Goal: Information Seeking & Learning: Compare options

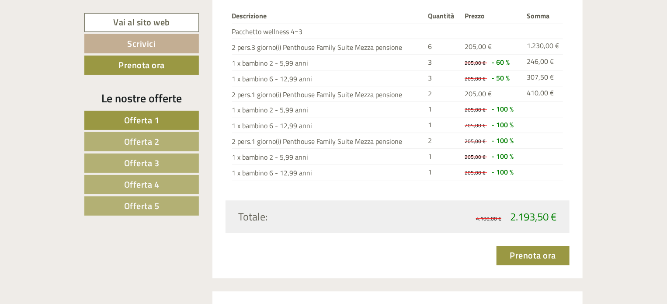
scroll to position [1094, 0]
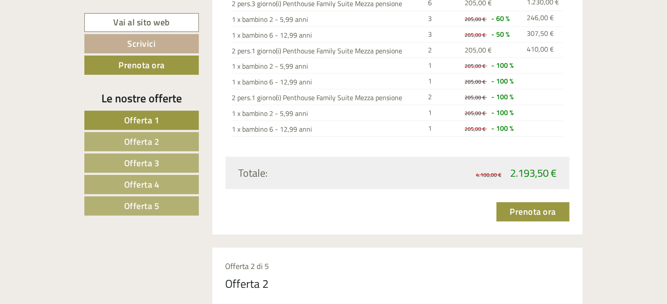
click at [160, 140] on link "Offerta 2" at bounding box center [141, 141] width 115 height 19
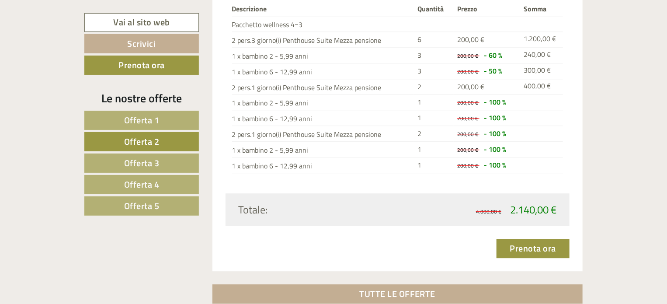
scroll to position [1101, 0]
click at [158, 161] on span "Offerta 3" at bounding box center [141, 163] width 35 height 14
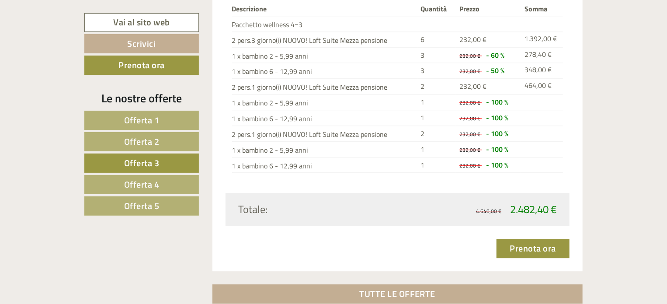
scroll to position [1057, 0]
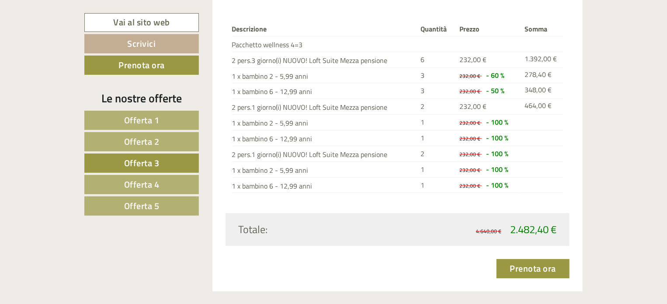
click at [158, 185] on span "Offerta 4" at bounding box center [141, 185] width 35 height 14
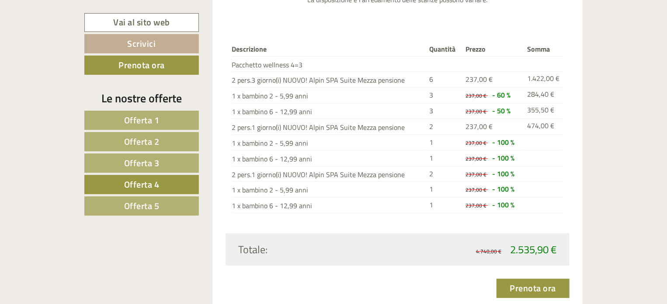
click at [161, 204] on link "Offerta 5" at bounding box center [141, 205] width 115 height 19
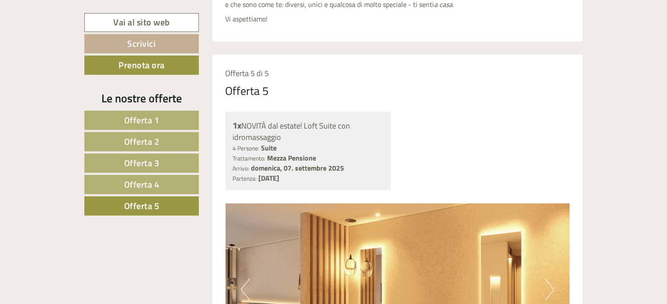
scroll to position [449, 0]
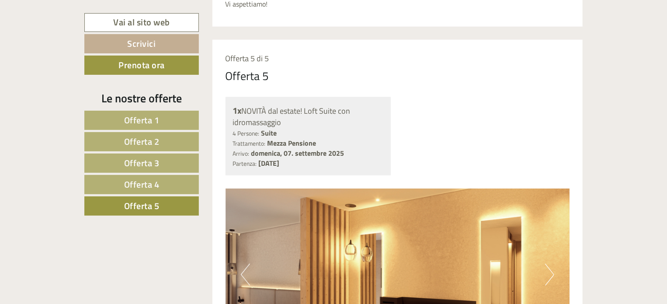
click at [153, 119] on span "Offerta 1" at bounding box center [141, 120] width 35 height 14
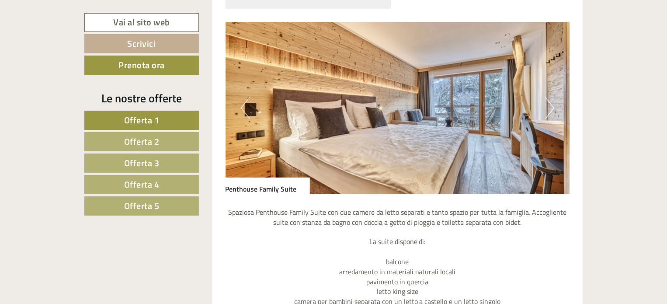
scroll to position [619, 0]
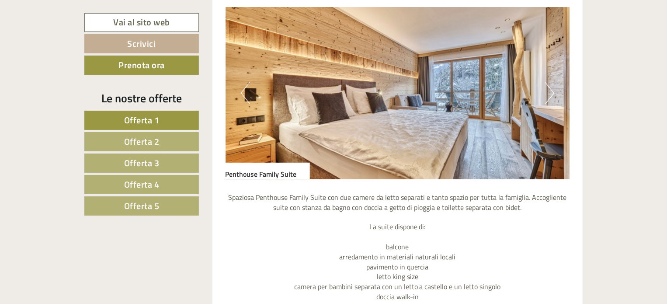
click at [463, 107] on img at bounding box center [398, 93] width 345 height 172
click at [551, 92] on button "Next" at bounding box center [549, 93] width 9 height 22
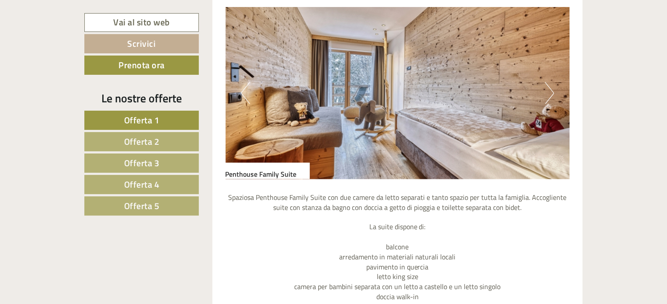
click at [551, 92] on button "Next" at bounding box center [549, 93] width 9 height 22
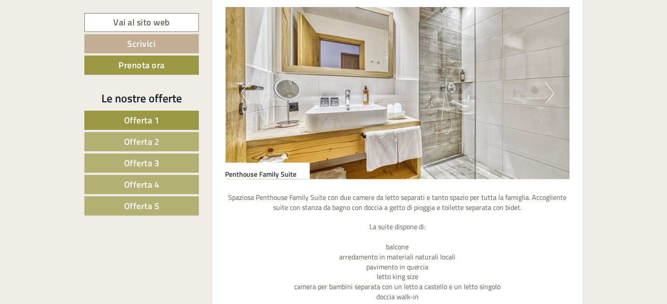
click at [551, 92] on button "Next" at bounding box center [549, 93] width 9 height 22
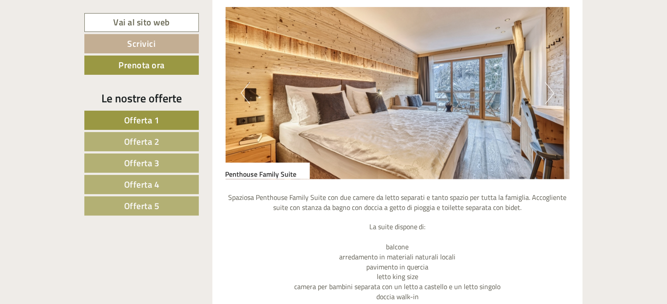
click at [551, 92] on button "Next" at bounding box center [549, 93] width 9 height 22
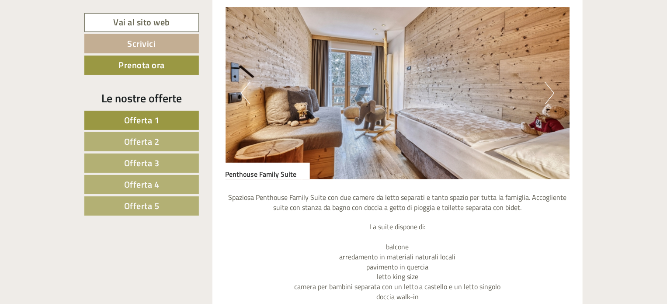
click at [551, 92] on button "Next" at bounding box center [549, 93] width 9 height 22
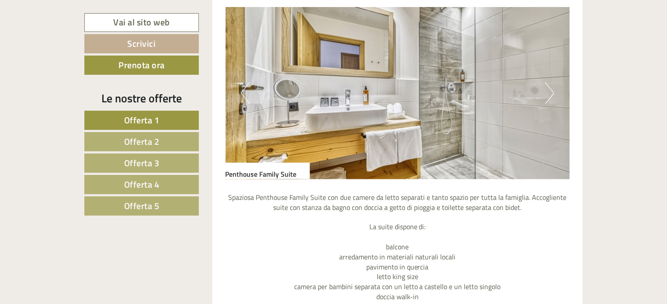
click at [551, 92] on button "Next" at bounding box center [549, 93] width 9 height 22
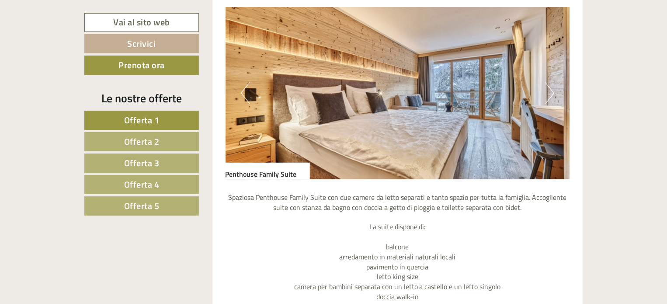
click at [551, 92] on button "Next" at bounding box center [549, 93] width 9 height 22
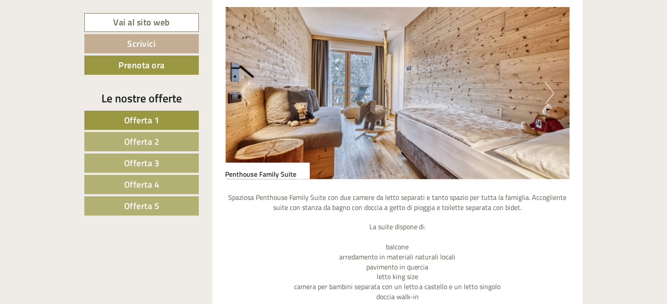
click at [551, 92] on button "Next" at bounding box center [549, 93] width 9 height 22
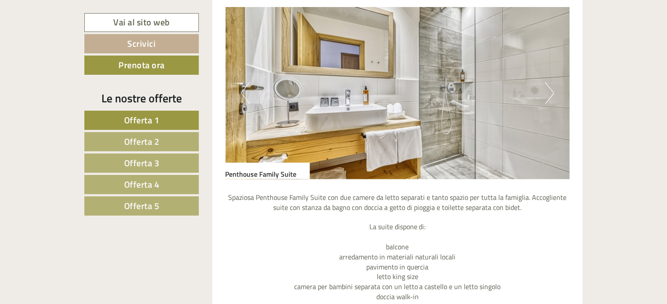
click at [139, 139] on span "Offerta 2" at bounding box center [141, 142] width 35 height 14
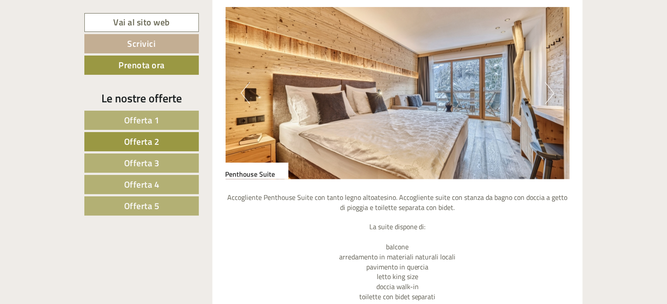
click at [548, 91] on button "Next" at bounding box center [549, 93] width 9 height 22
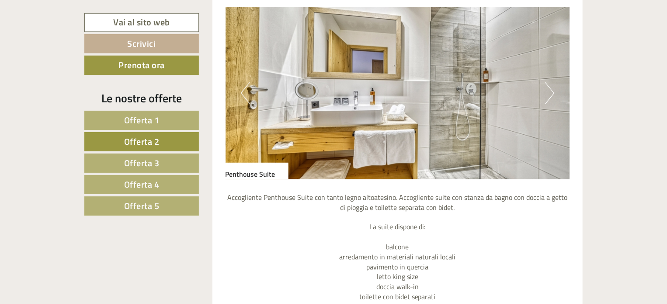
click at [548, 91] on button "Next" at bounding box center [549, 93] width 9 height 22
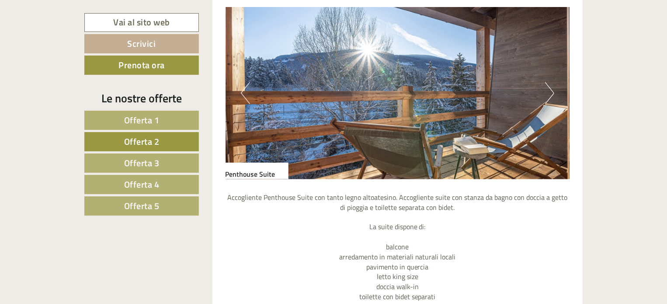
click at [548, 91] on button "Next" at bounding box center [549, 93] width 9 height 22
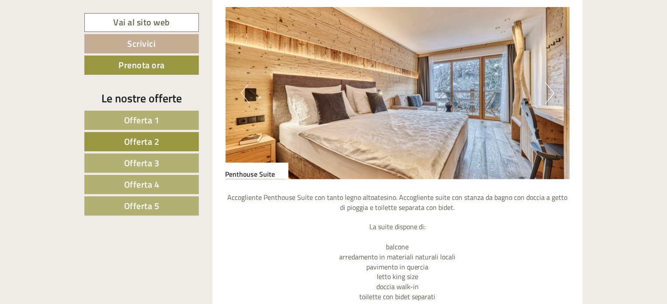
click at [548, 91] on button "Next" at bounding box center [549, 93] width 9 height 22
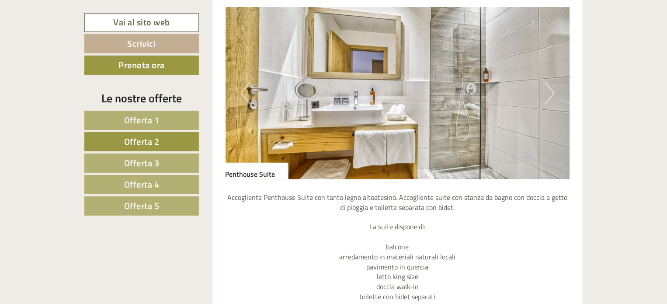
click at [548, 91] on button "Next" at bounding box center [549, 93] width 9 height 22
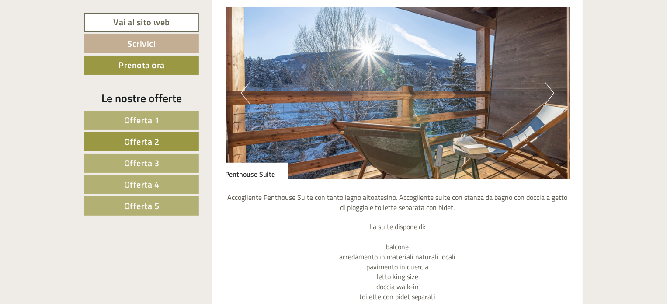
click at [548, 91] on button "Next" at bounding box center [549, 93] width 9 height 22
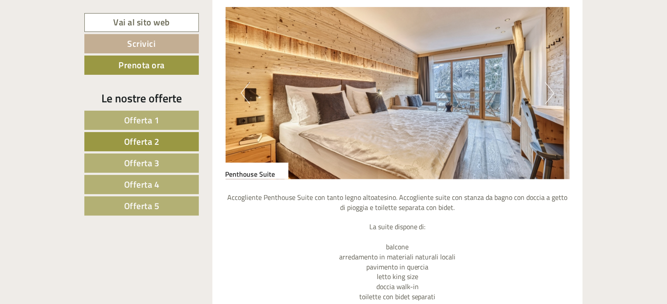
click at [548, 91] on button "Next" at bounding box center [549, 93] width 9 height 22
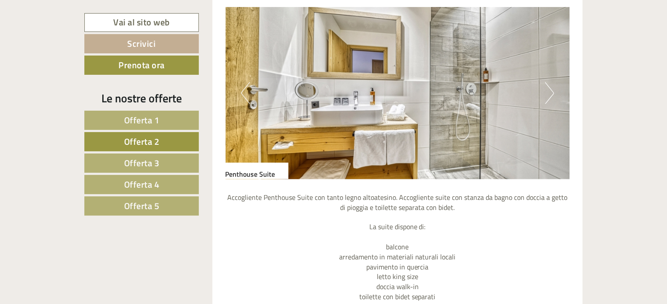
click at [548, 91] on button "Next" at bounding box center [549, 93] width 9 height 22
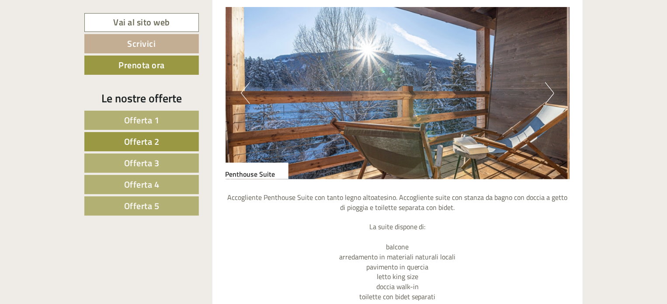
click at [136, 164] on span "Offerta 3" at bounding box center [141, 163] width 35 height 14
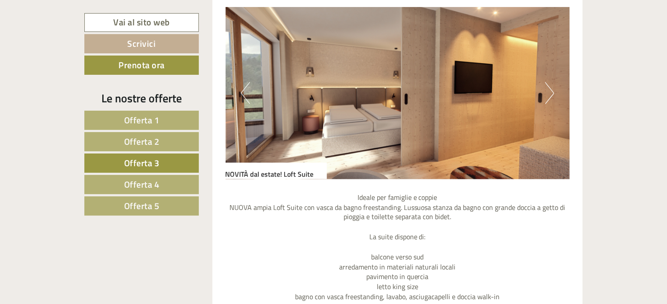
click at [548, 98] on button "Next" at bounding box center [549, 93] width 9 height 22
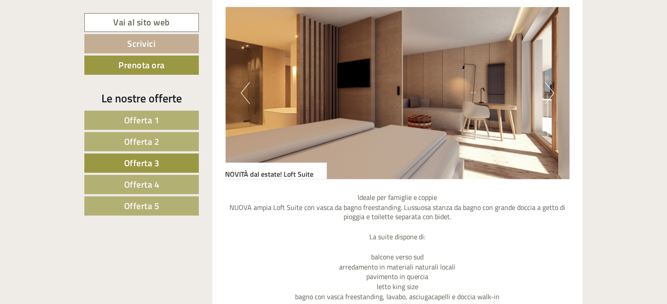
click at [548, 98] on button "Next" at bounding box center [549, 93] width 9 height 22
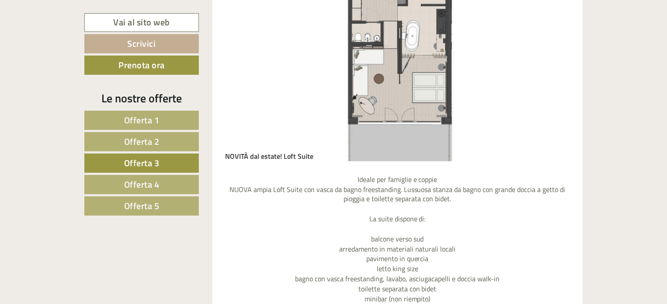
scroll to position [663, 0]
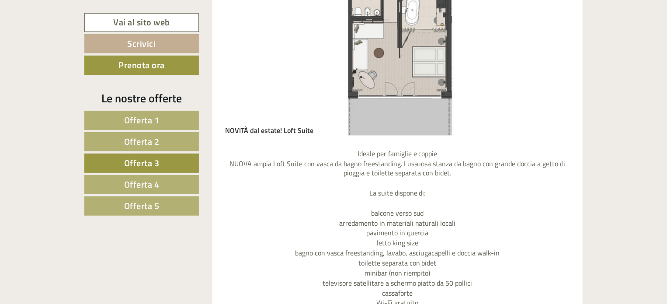
click at [160, 182] on link "Offerta 4" at bounding box center [141, 184] width 115 height 19
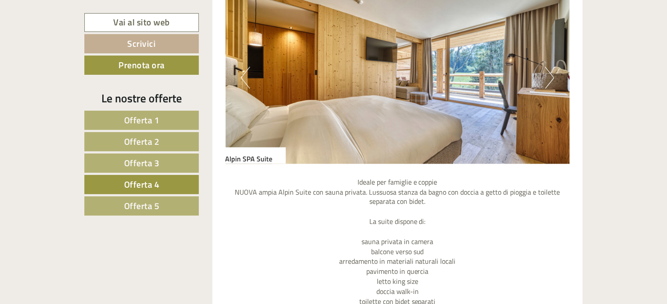
scroll to position [619, 0]
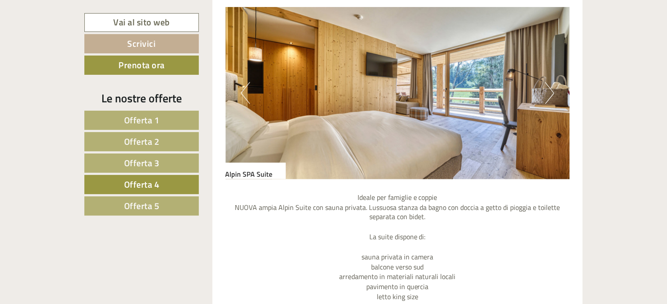
click at [546, 87] on button "Next" at bounding box center [549, 93] width 9 height 22
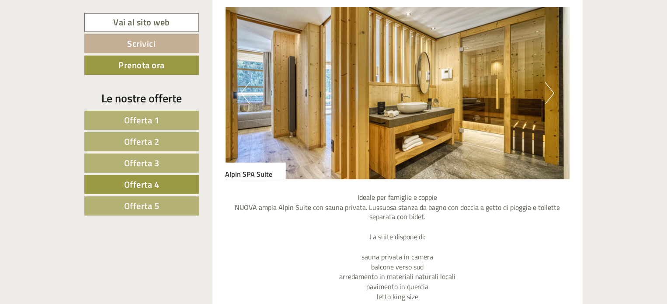
click at [546, 87] on button "Next" at bounding box center [549, 93] width 9 height 22
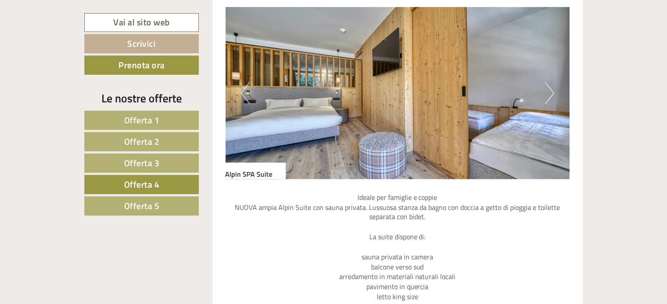
click at [546, 88] on button "Next" at bounding box center [549, 93] width 9 height 22
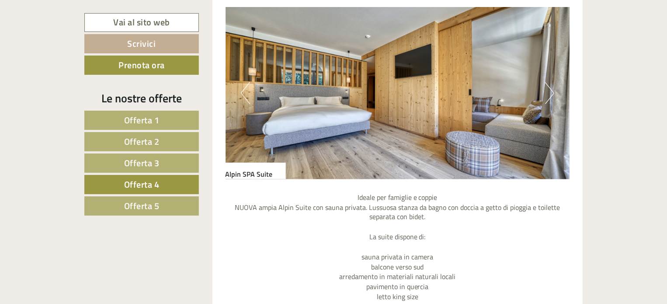
click at [544, 89] on div "Previous Next" at bounding box center [398, 93] width 345 height 172
click at [543, 91] on img at bounding box center [398, 93] width 345 height 172
click at [542, 92] on img at bounding box center [398, 93] width 345 height 172
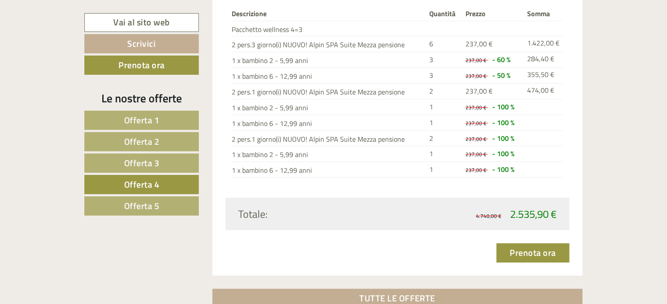
scroll to position [1144, 0]
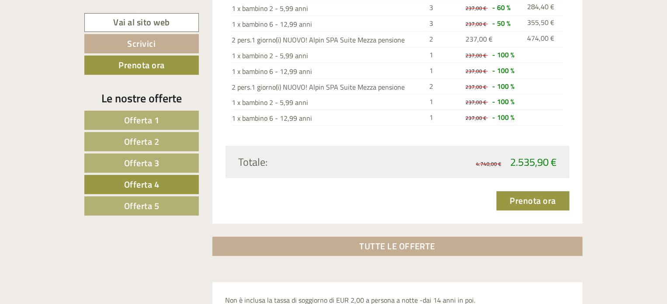
click at [157, 121] on span "Offerta 1" at bounding box center [141, 120] width 35 height 14
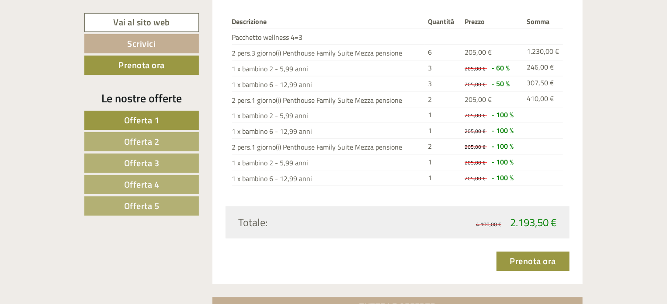
scroll to position [1101, 0]
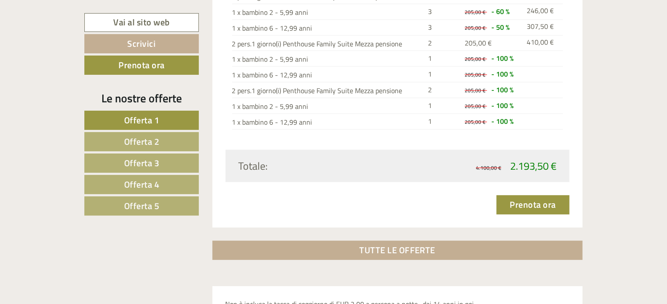
click at [147, 185] on span "Offerta 4" at bounding box center [141, 185] width 35 height 14
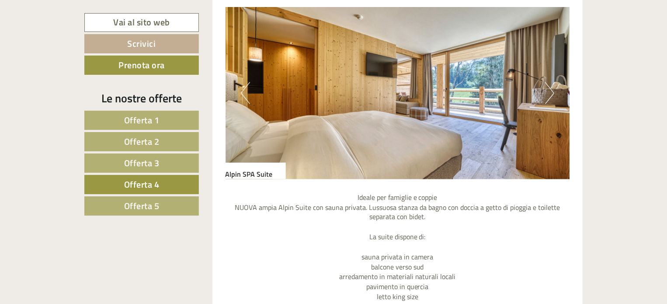
click at [167, 183] on link "Offerta 4" at bounding box center [141, 184] width 115 height 19
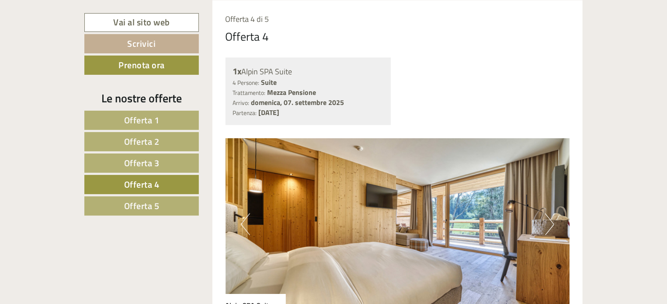
click at [167, 183] on link "Offerta 4" at bounding box center [141, 184] width 115 height 19
click at [552, 227] on button "Next" at bounding box center [549, 224] width 9 height 22
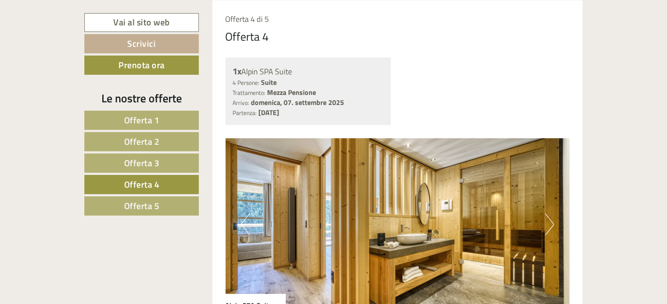
click at [552, 227] on button "Next" at bounding box center [549, 224] width 9 height 22
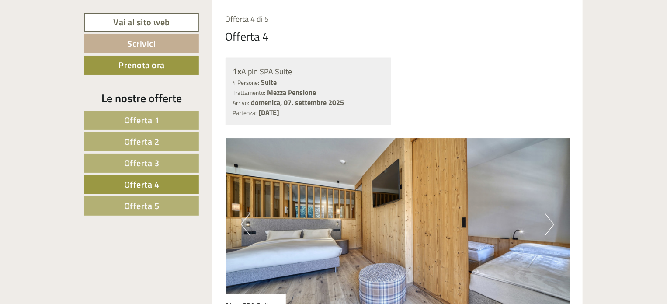
click at [549, 225] on button "Next" at bounding box center [549, 224] width 9 height 22
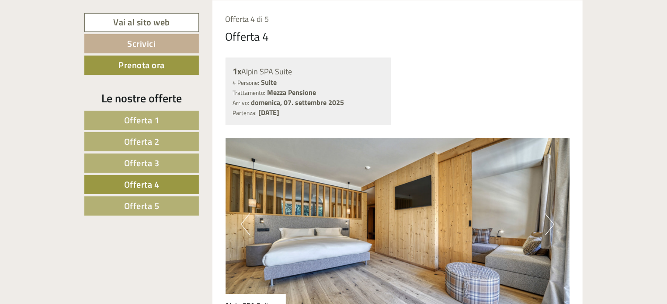
click at [549, 225] on button "Next" at bounding box center [549, 224] width 9 height 22
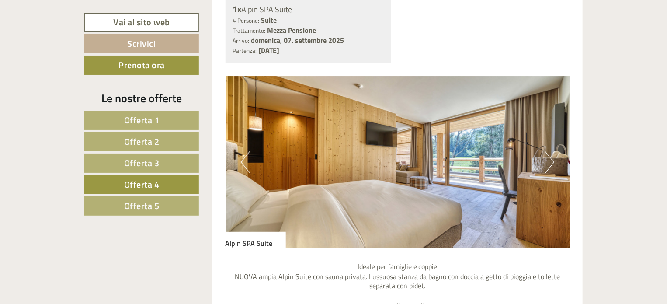
scroll to position [532, 0]
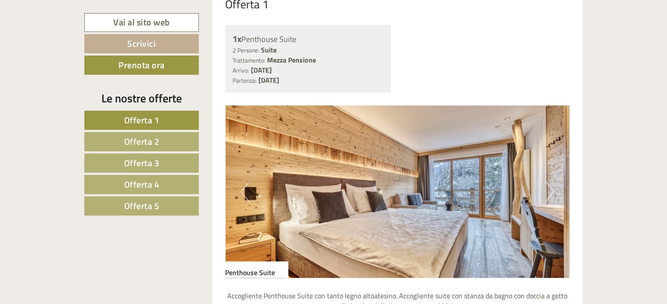
scroll to position [700, 0]
drag, startPoint x: 401, startPoint y: 186, endPoint x: 395, endPoint y: 182, distance: 7.9
click at [395, 182] on img at bounding box center [398, 191] width 345 height 172
click at [551, 190] on button "Next" at bounding box center [549, 192] width 9 height 22
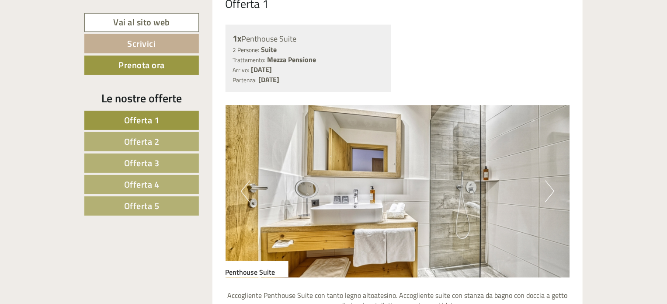
click at [551, 190] on button "Next" at bounding box center [549, 192] width 9 height 22
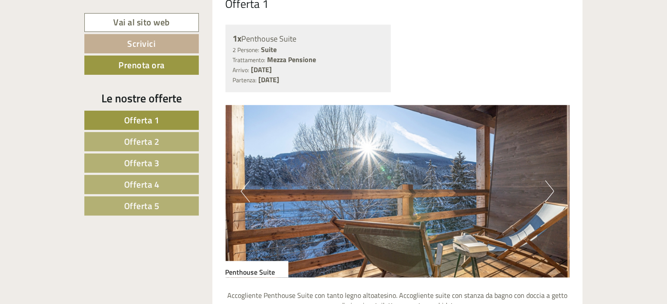
click at [551, 190] on button "Next" at bounding box center [549, 192] width 9 height 22
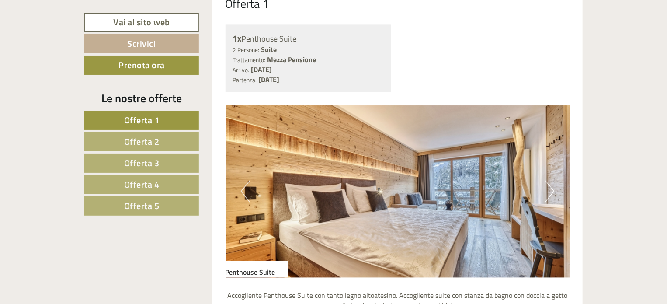
click at [551, 190] on button "Next" at bounding box center [549, 192] width 9 height 22
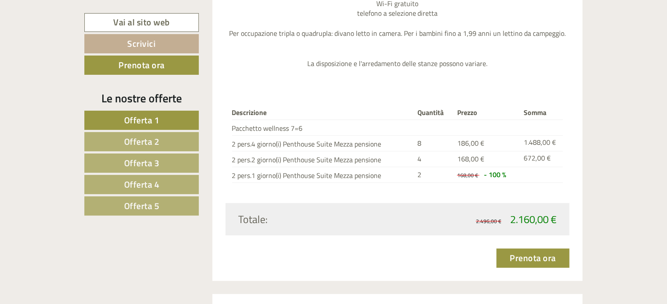
scroll to position [1137, 0]
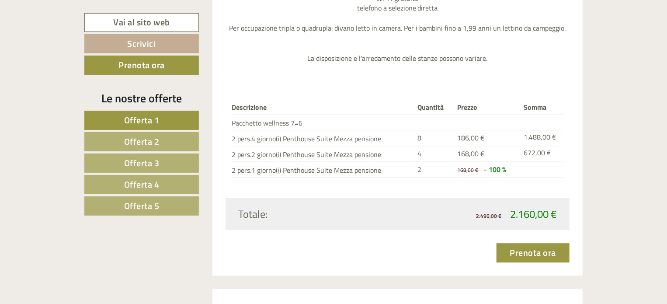
click at [159, 140] on span "Offerta 2" at bounding box center [141, 142] width 35 height 14
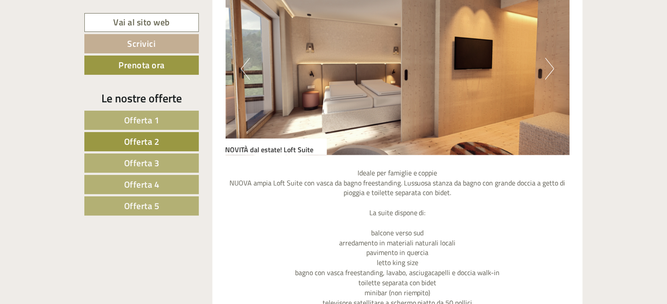
scroll to position [799, 0]
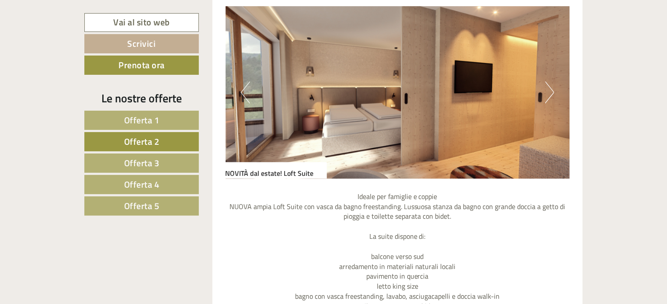
click at [548, 90] on button "Next" at bounding box center [549, 93] width 9 height 22
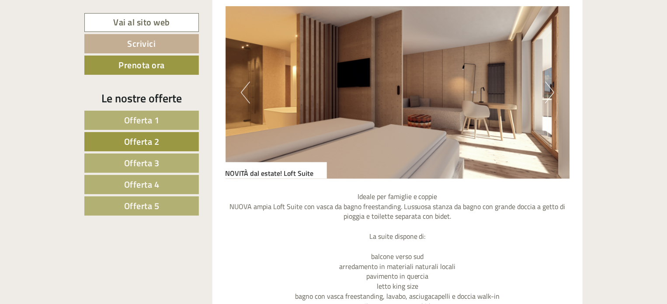
click at [549, 90] on button "Next" at bounding box center [549, 93] width 9 height 22
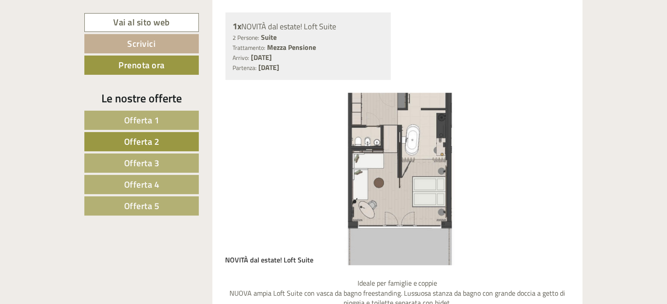
scroll to position [711, 0]
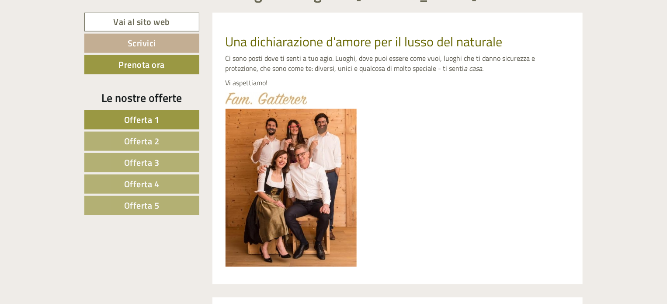
scroll to position [350, 0]
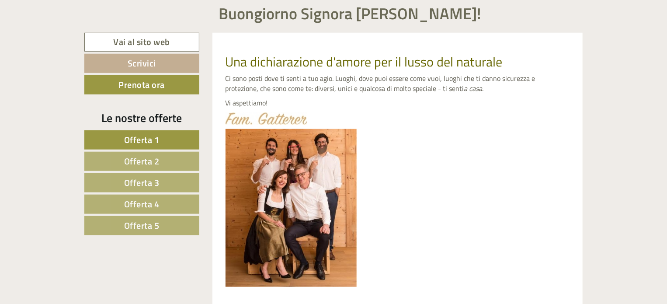
click at [155, 142] on span "Offerta 1" at bounding box center [141, 140] width 35 height 14
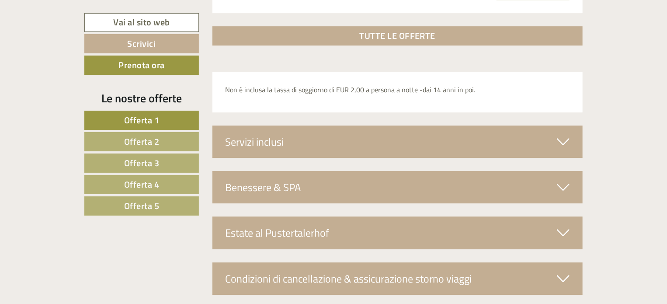
scroll to position [1411, 0]
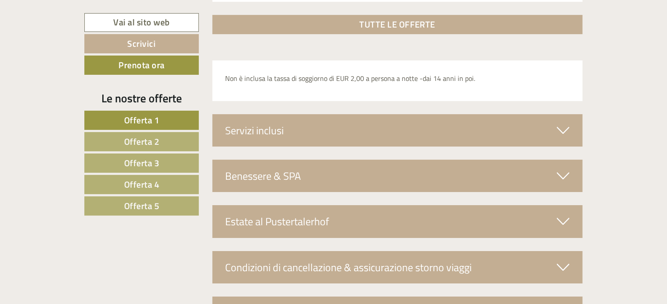
click at [563, 129] on icon at bounding box center [563, 130] width 13 height 15
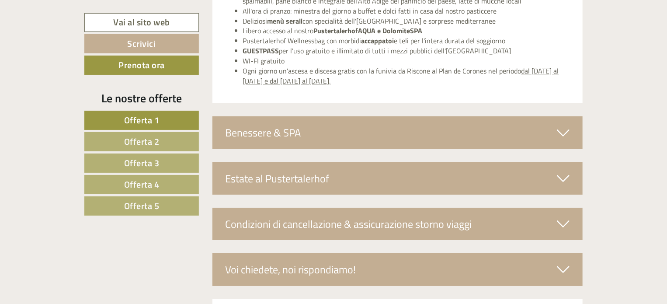
scroll to position [1586, 0]
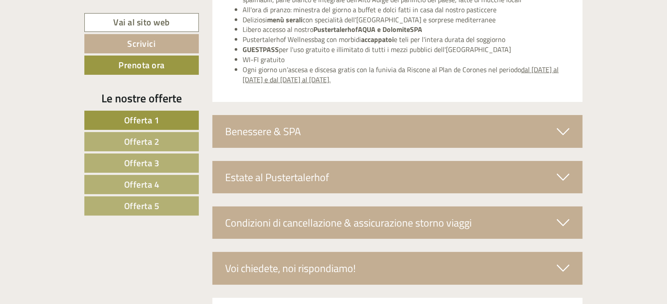
click at [563, 129] on icon at bounding box center [563, 131] width 13 height 15
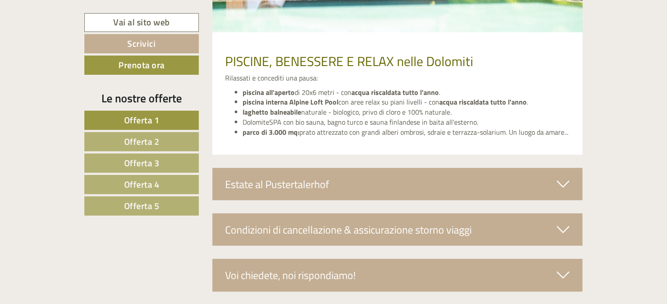
scroll to position [1892, 0]
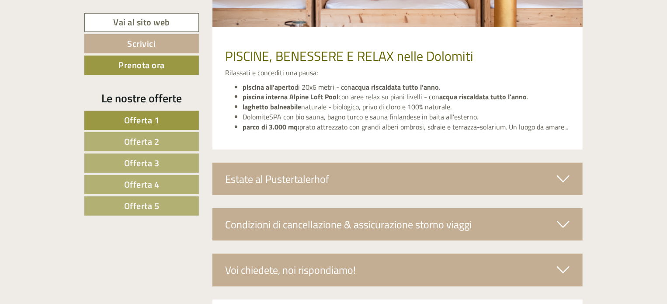
click at [562, 175] on icon at bounding box center [563, 178] width 13 height 15
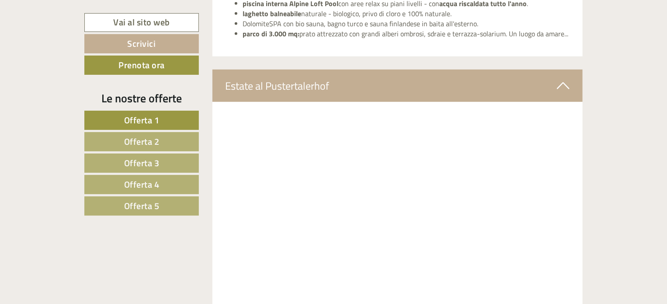
scroll to position [1980, 0]
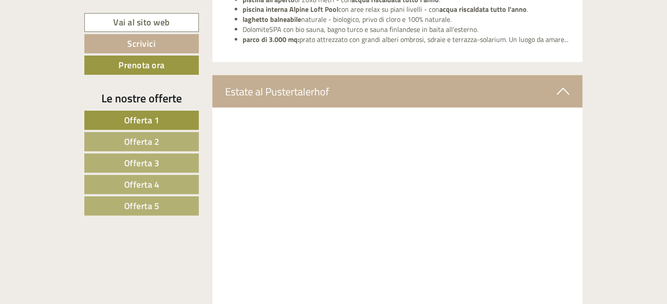
click at [566, 88] on icon at bounding box center [563, 91] width 13 height 15
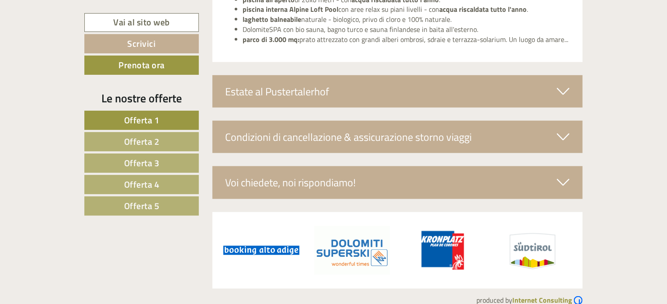
scroll to position [1993, 0]
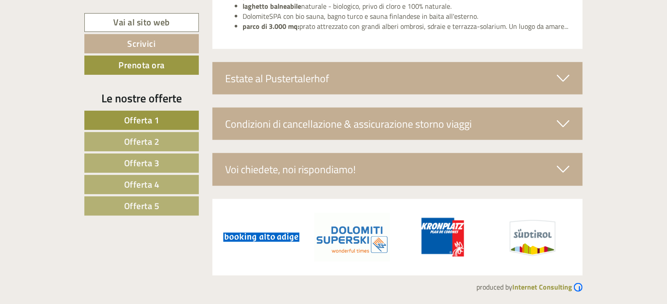
click at [564, 123] on icon at bounding box center [563, 123] width 13 height 15
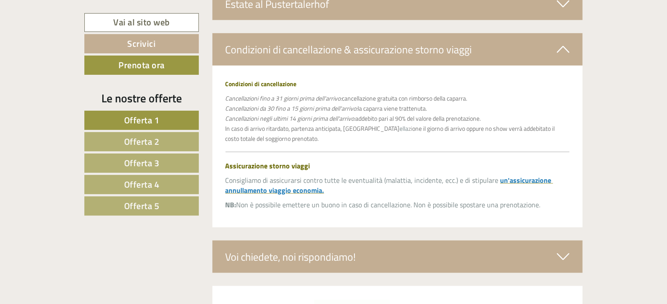
scroll to position [2111, 0]
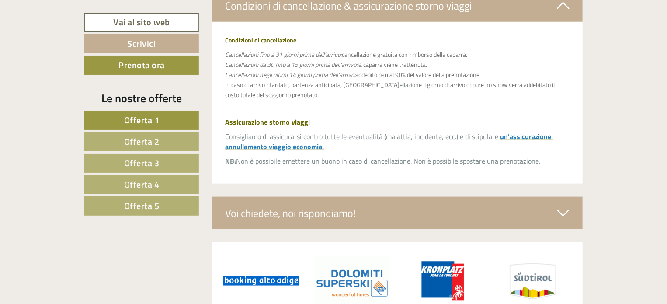
click at [564, 210] on icon at bounding box center [563, 213] width 13 height 15
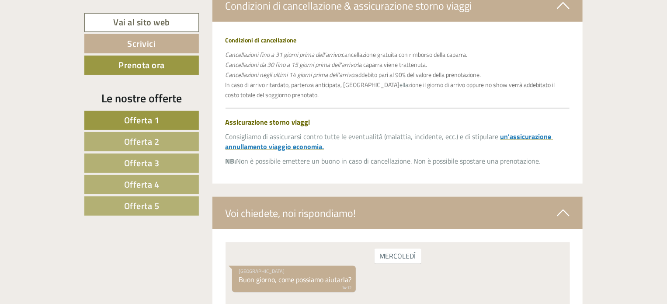
click at [566, 210] on icon at bounding box center [563, 213] width 13 height 15
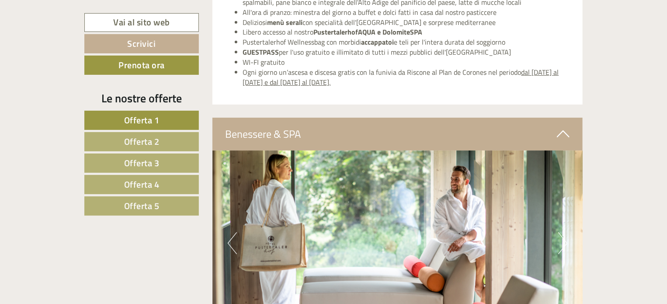
scroll to position [1542, 0]
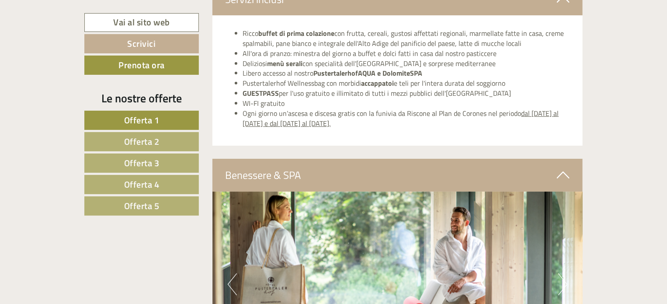
click at [564, 171] on icon at bounding box center [563, 175] width 13 height 15
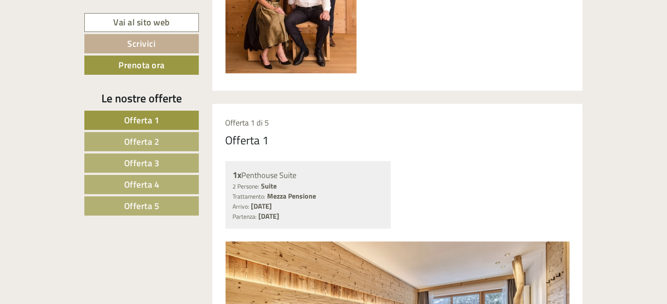
scroll to position [580, 0]
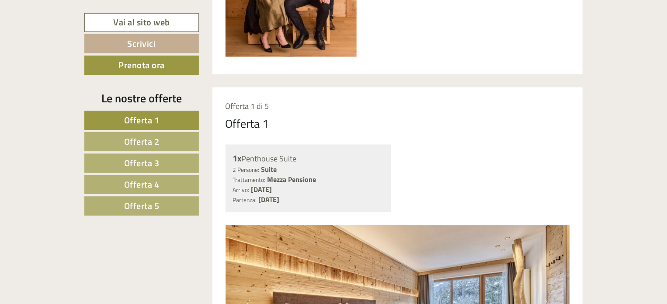
drag, startPoint x: 226, startPoint y: 121, endPoint x: 376, endPoint y: 199, distance: 169.8
copy div "Offerta 1 1x Penthouse Suite 2 Persone: Suite Trattamento: Mezza Pensione Arriv…"
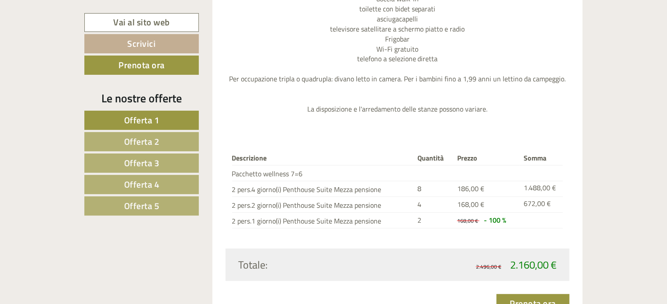
scroll to position [1105, 0]
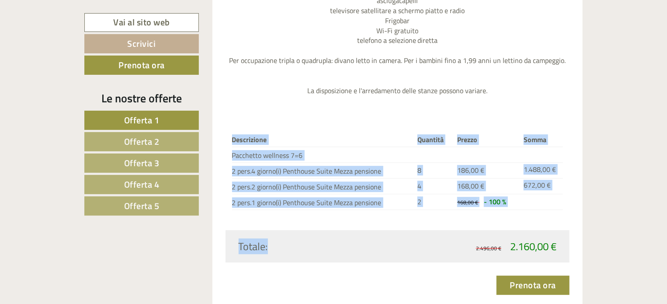
drag, startPoint x: 231, startPoint y: 140, endPoint x: 566, endPoint y: 250, distance: 353.4
copy div "Descrizione Quantità Prezzo Somma Pacchetto wellness 7=6 2 pers.4 giorno(i) Pen…"
click at [240, 242] on div "Totale:" at bounding box center [315, 246] width 166 height 15
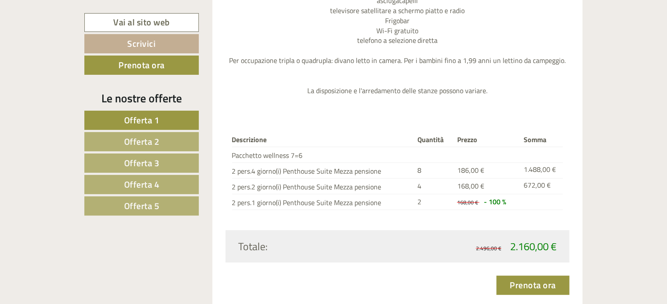
drag, startPoint x: 234, startPoint y: 243, endPoint x: 546, endPoint y: 248, distance: 311.5
click at [556, 247] on div "Totale: 2.496,00 € 2.160,00 €" at bounding box center [398, 246] width 332 height 15
copy div "Totale: 2.496,00 € 2.160,00 €"
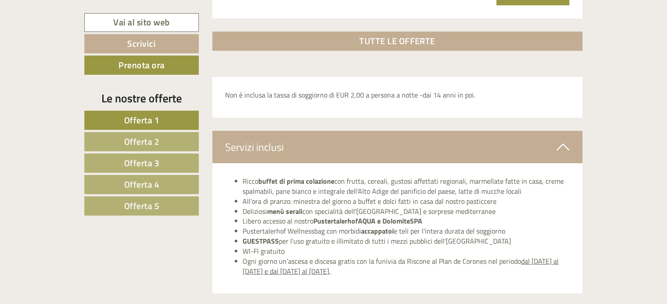
scroll to position [1411, 0]
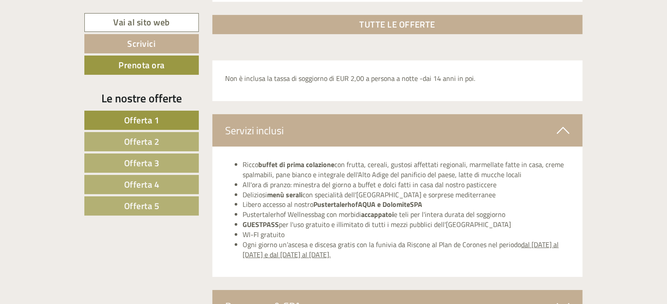
click at [243, 161] on li "Ricco buffet di prima colazione con frutta, cereali, gustosi affettati regional…" at bounding box center [406, 170] width 327 height 20
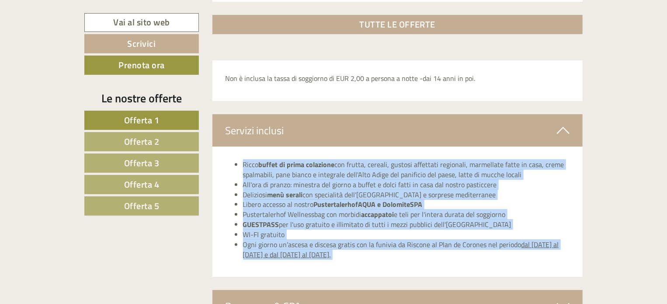
drag, startPoint x: 234, startPoint y: 161, endPoint x: 520, endPoint y: 257, distance: 300.8
click at [520, 257] on ul "Ricco buffet di prima colazione con frutta, cereali, gustosi affettati regional…" at bounding box center [398, 210] width 345 height 100
copy ul "Ricco buffet di prima colazione con frutta, cereali, gustosi affettati regional…"
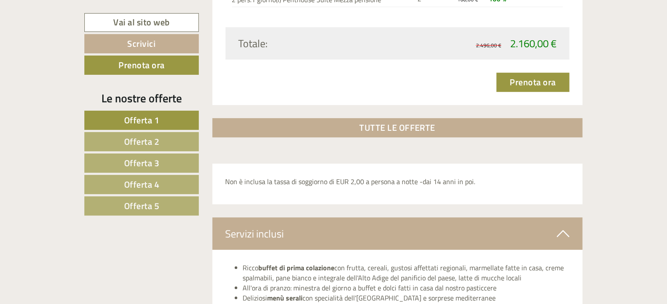
scroll to position [1324, 0]
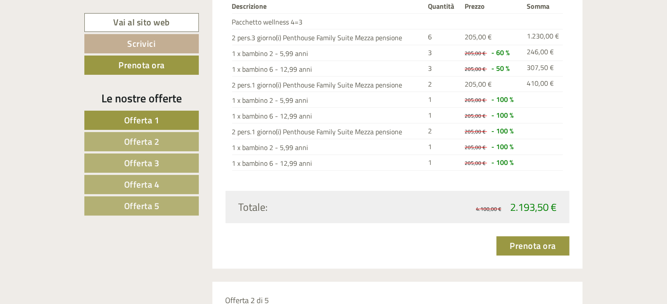
scroll to position [1050, 0]
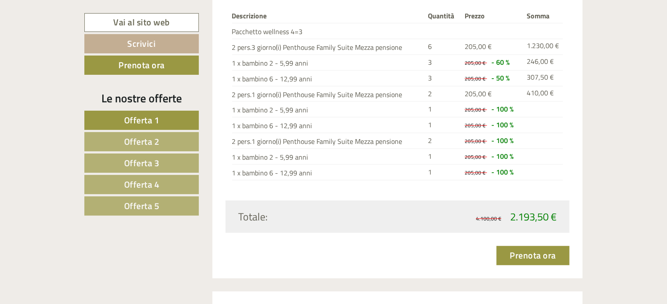
click at [145, 138] on span "Offerta 2" at bounding box center [141, 142] width 35 height 14
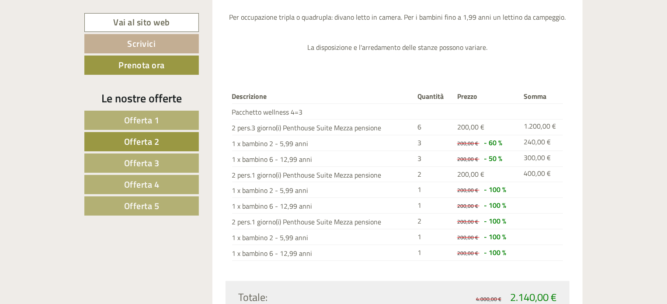
scroll to position [1057, 0]
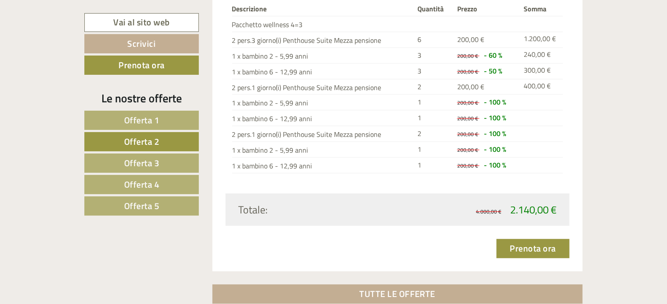
click at [142, 161] on span "Offerta 3" at bounding box center [141, 163] width 35 height 14
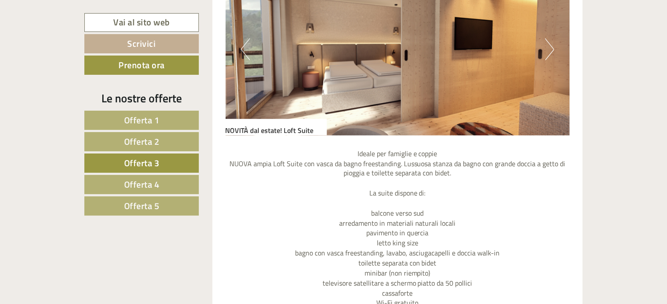
scroll to position [663, 0]
click at [149, 184] on span "Offerta 4" at bounding box center [141, 185] width 35 height 14
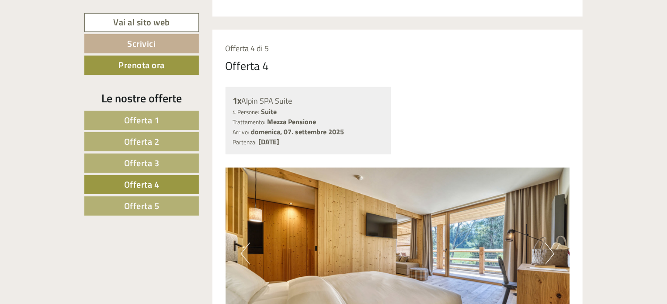
scroll to position [401, 0]
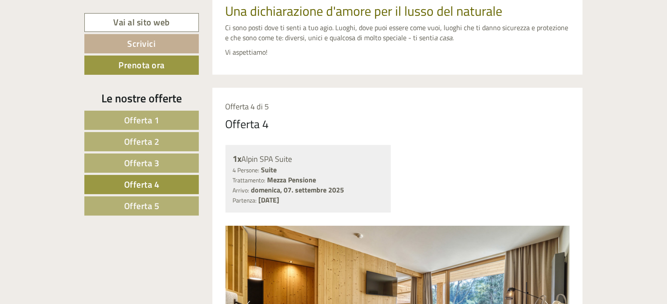
drag, startPoint x: 228, startPoint y: 122, endPoint x: 395, endPoint y: 197, distance: 183.6
copy div "Offerta 4 1x Alpin SPA Suite 4 Persone: Suite Trattamento: Mezza Pensione Arriv…"
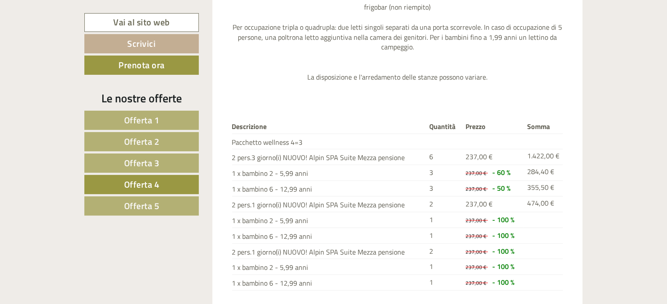
scroll to position [1013, 0]
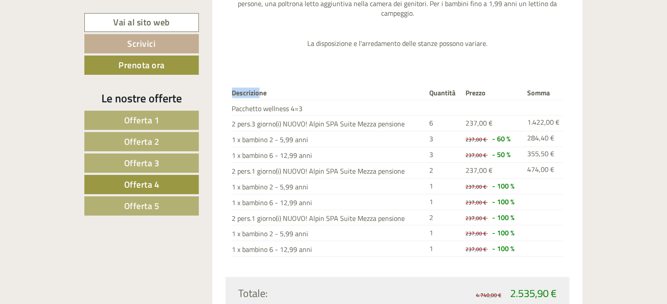
drag, startPoint x: 231, startPoint y: 89, endPoint x: 258, endPoint y: 87, distance: 26.3
click at [258, 87] on div "Descrizione Quantità Prezzo Somma Pacchetto wellness 4=3 2 pers.3 giorno(i) NUO…" at bounding box center [398, 171] width 345 height 211
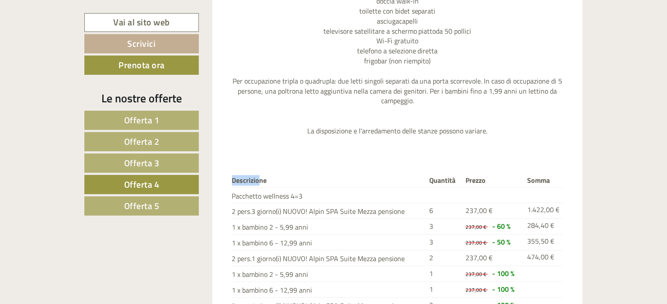
scroll to position [969, 0]
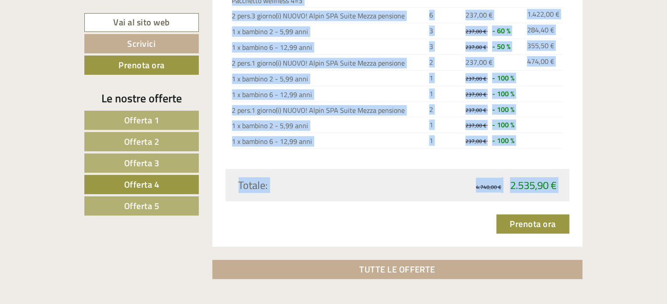
scroll to position [1122, 0]
drag, startPoint x: 234, startPoint y: 136, endPoint x: 555, endPoint y: 185, distance: 324.8
copy div "Loremipsumd Sitametc Adipis Elits Doeiusmod temporin 1=3 1 utla.2 etdolo(m) ALI…"
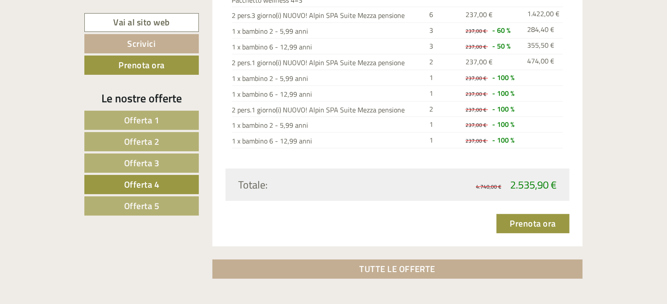
click at [405, 217] on div "Ha già prenotato questa offerta Prenota ora" at bounding box center [398, 223] width 345 height 19
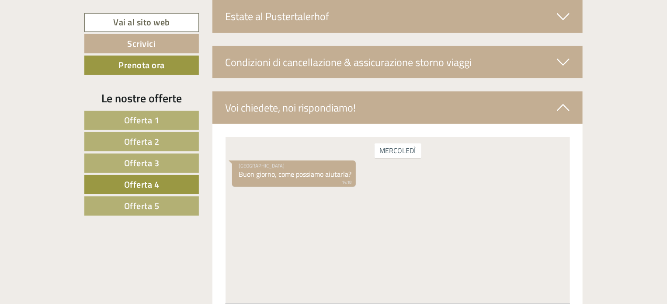
scroll to position [1750, 0]
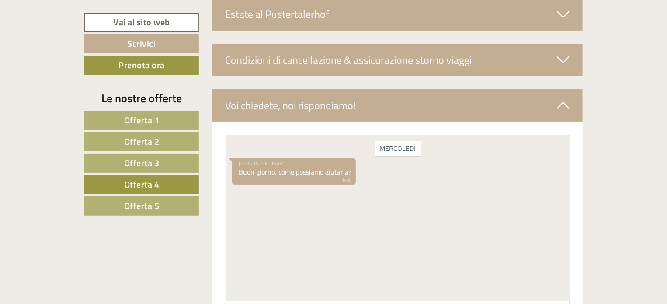
click at [563, 56] on icon at bounding box center [563, 59] width 13 height 15
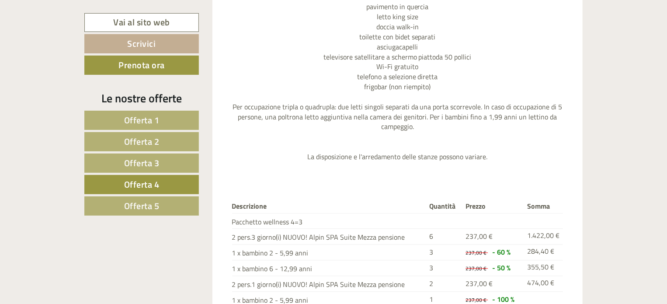
scroll to position [809, 0]
